Goal: Transaction & Acquisition: Purchase product/service

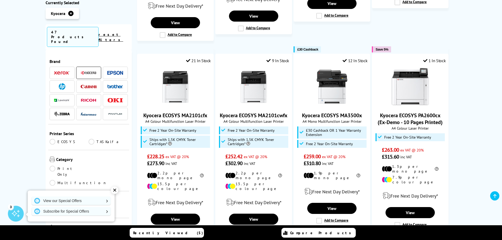
scroll to position [527, 0]
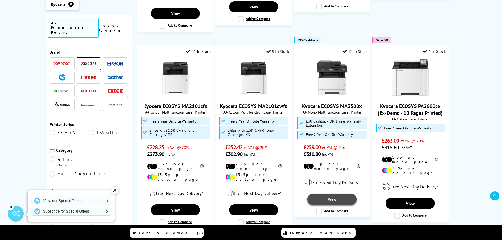
click at [319, 194] on link "View" at bounding box center [331, 199] width 49 height 11
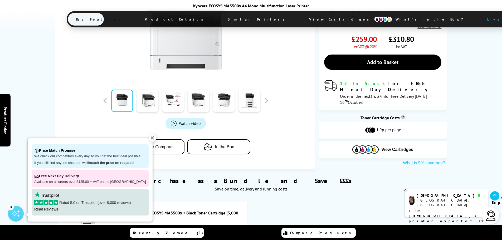
scroll to position [158, 0]
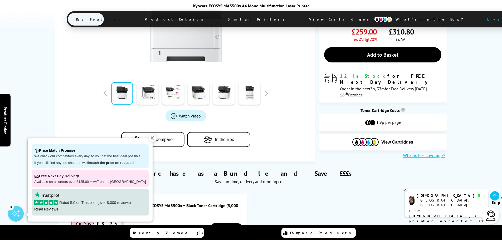
click at [149, 137] on div "✕" at bounding box center [152, 137] width 7 height 7
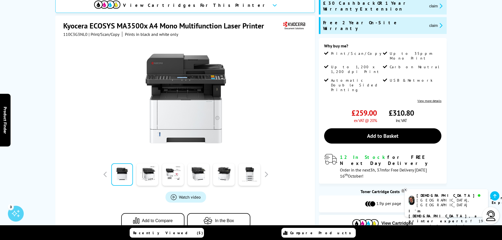
scroll to position [132, 0]
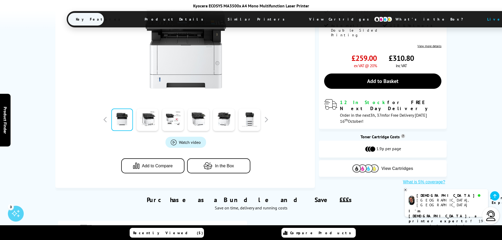
click at [386, 166] on span "View Cartridges" at bounding box center [397, 168] width 32 height 5
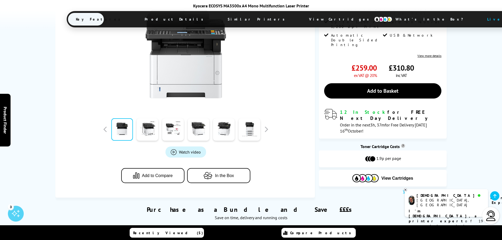
scroll to position [0, 0]
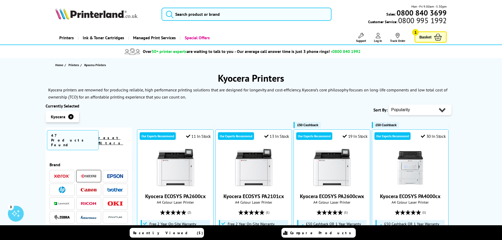
click at [428, 34] on span "Basket" at bounding box center [425, 36] width 12 height 7
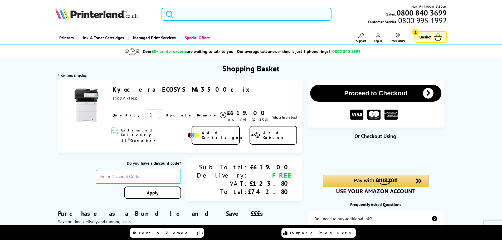
click at [372, 90] on button "Proceed to Checkout" at bounding box center [375, 93] width 131 height 17
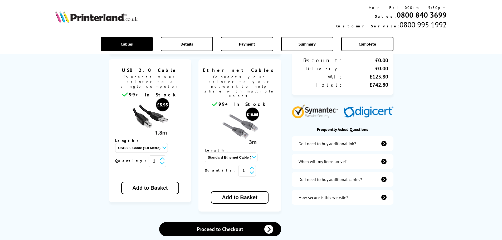
scroll to position [105, 0]
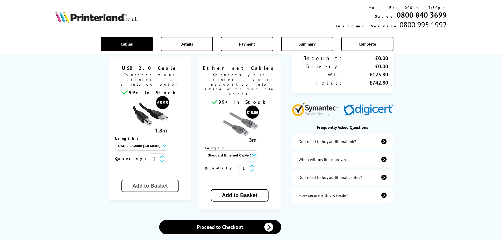
click at [145, 180] on button "Add to Basket" at bounding box center [149, 186] width 57 height 12
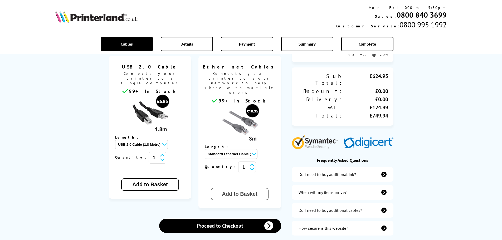
click at [243, 188] on button "Add to Basket" at bounding box center [239, 194] width 57 height 12
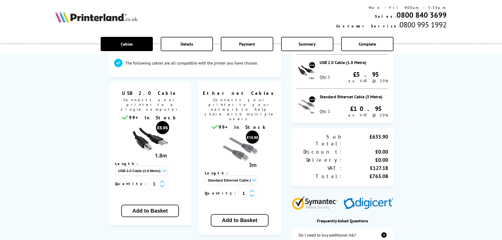
scroll to position [0, 0]
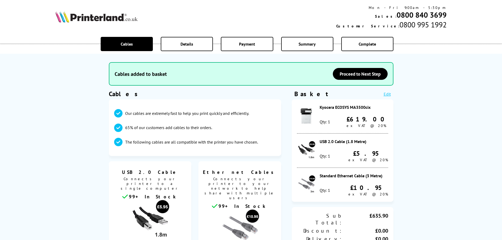
drag, startPoint x: 374, startPoint y: 108, endPoint x: 319, endPoint y: 108, distance: 54.6
click at [319, 108] on div "Kyocera ECOSYS MA3500cix Qty: 1 £619.00 ex VAT @ 20%" at bounding box center [342, 119] width 91 height 29
copy div "Kyocera ECOSYS MA3500cix"
